Goal: Find specific fact: Find specific fact

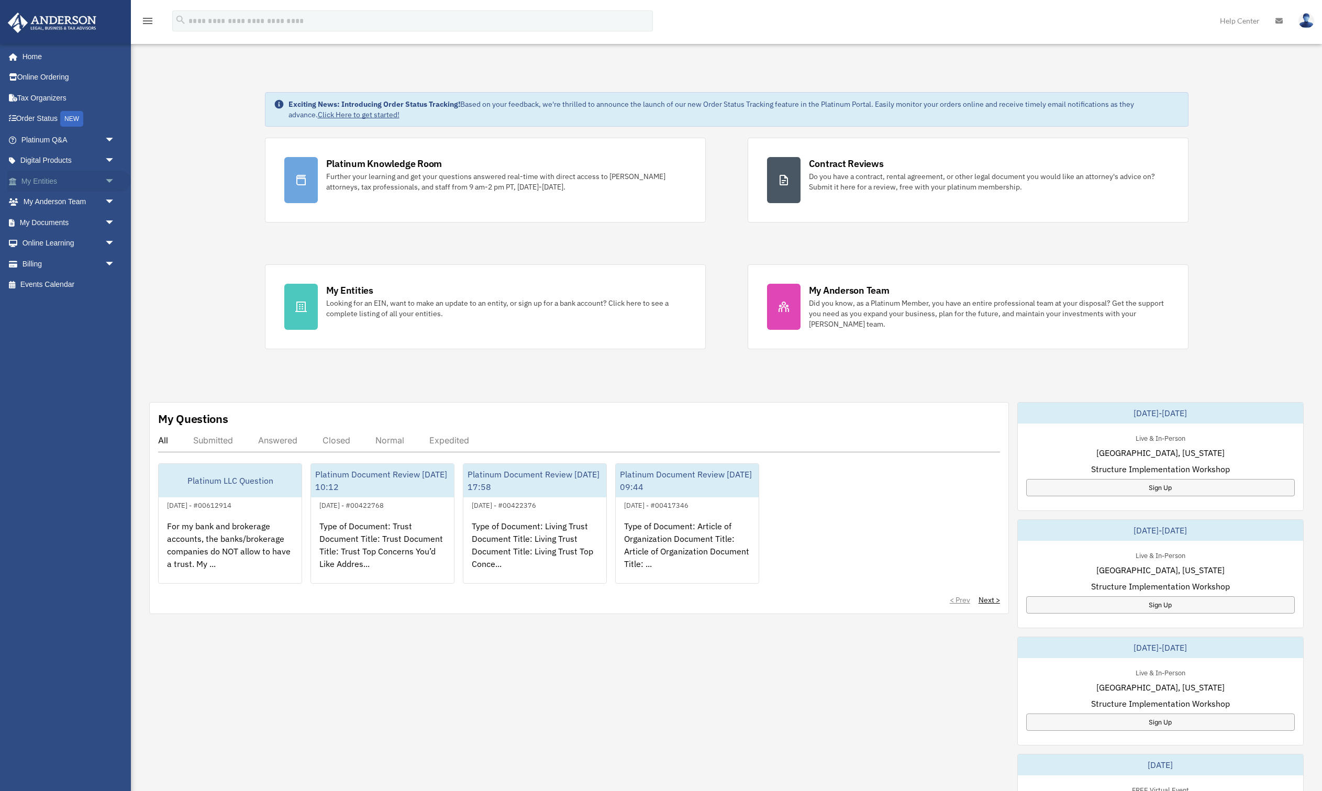
click at [26, 178] on link "My Entities arrow_drop_down" at bounding box center [69, 181] width 124 height 21
click at [113, 182] on span "arrow_drop_down" at bounding box center [115, 181] width 21 height 21
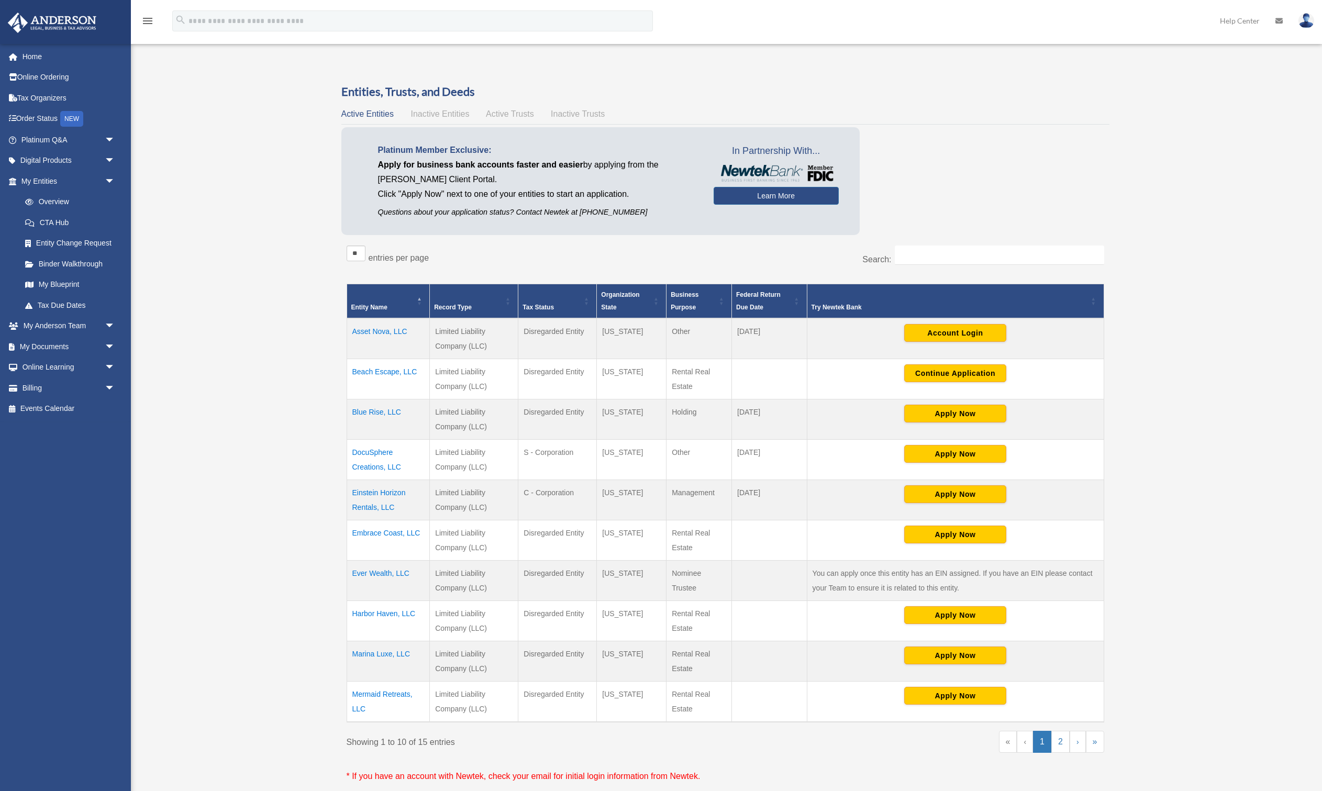
click at [365, 499] on td "Einstein Horizon Rentals, LLC" at bounding box center [388, 500] width 83 height 40
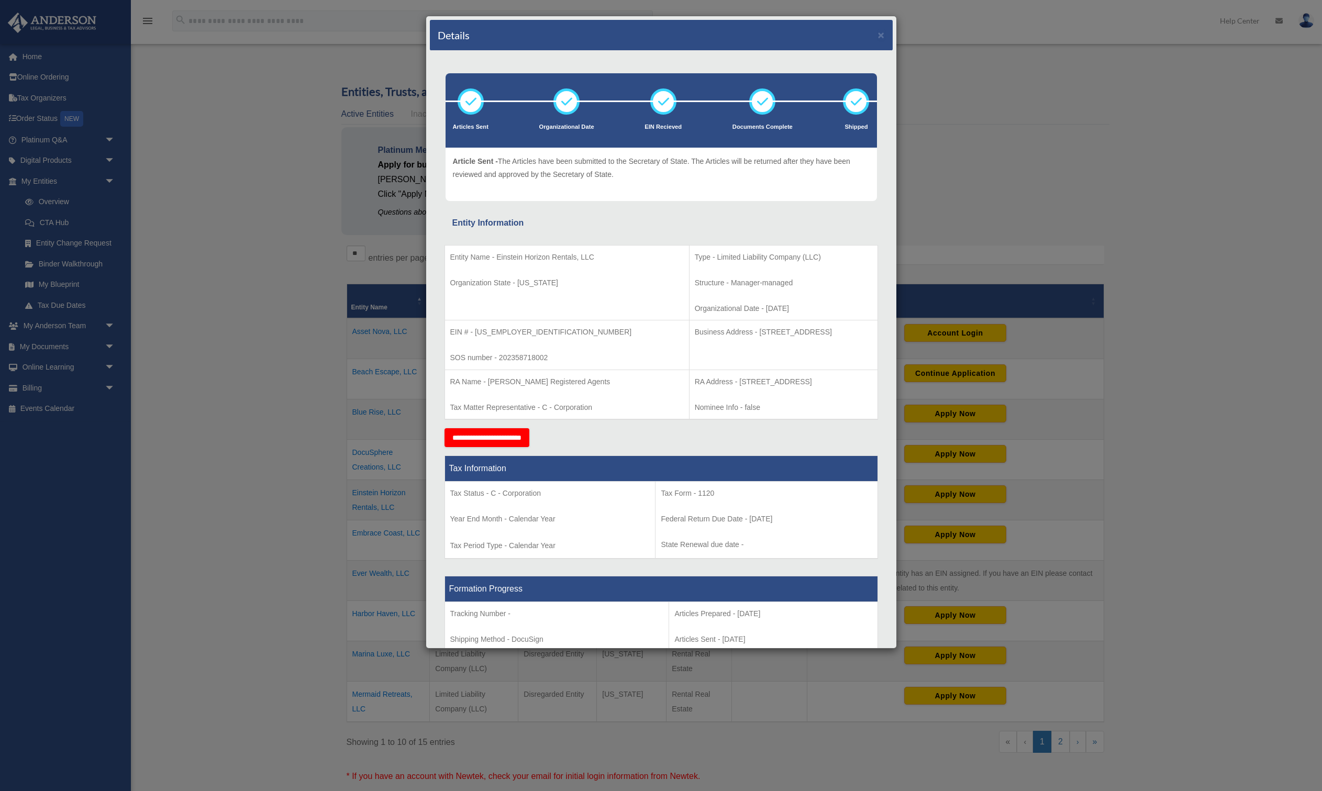
drag, startPoint x: 478, startPoint y: 331, endPoint x: 520, endPoint y: 332, distance: 42.4
click at [520, 332] on p "EIN # - [US_EMPLOYER_IDENTIFICATION_NUMBER]" at bounding box center [567, 332] width 234 height 13
drag, startPoint x: 514, startPoint y: 330, endPoint x: 475, endPoint y: 330, distance: 39.3
click at [475, 330] on p "EIN # - [US_EMPLOYER_IDENTIFICATION_NUMBER]" at bounding box center [567, 332] width 234 height 13
copy p "[US_EMPLOYER_IDENTIFICATION_NUMBER]"
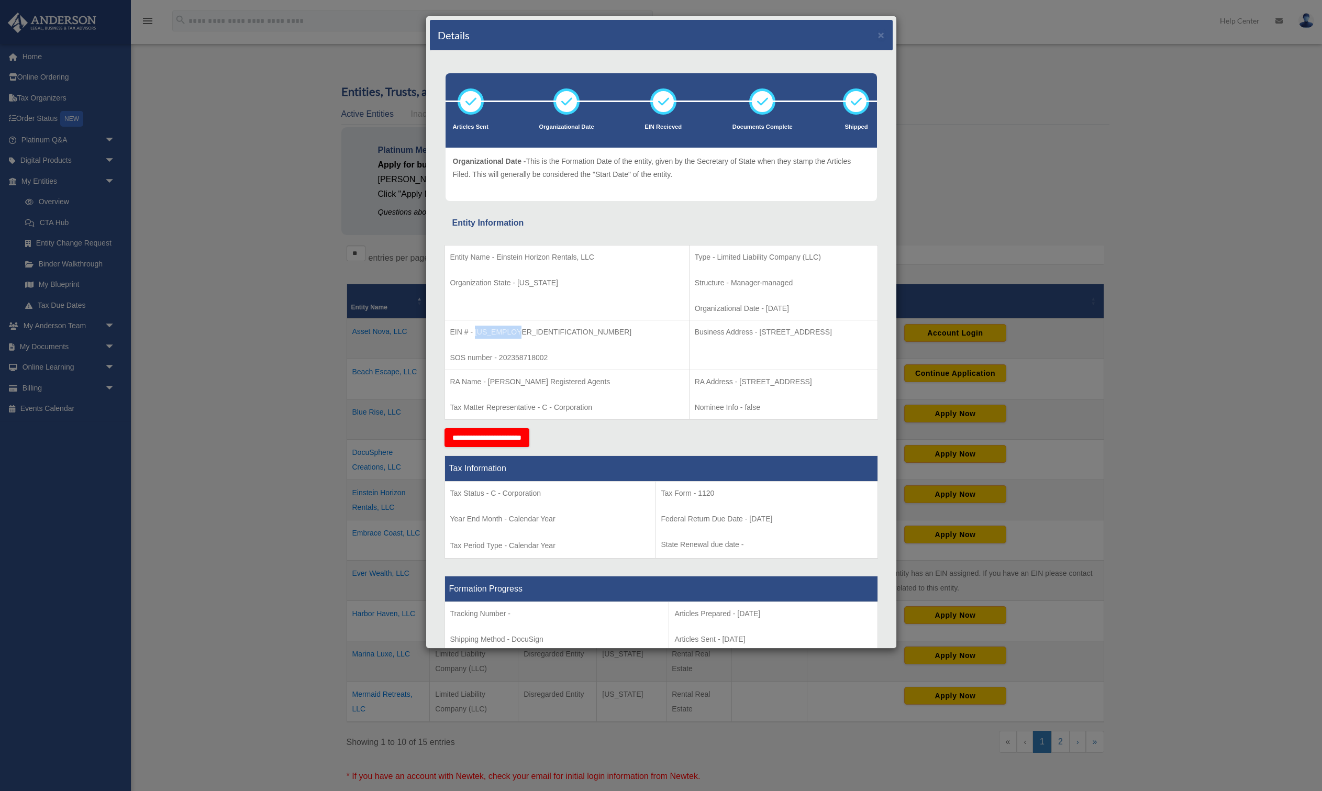
copy p "[US_EMPLOYER_IDENTIFICATION_NUMBER]"
